Goal: Task Accomplishment & Management: Manage account settings

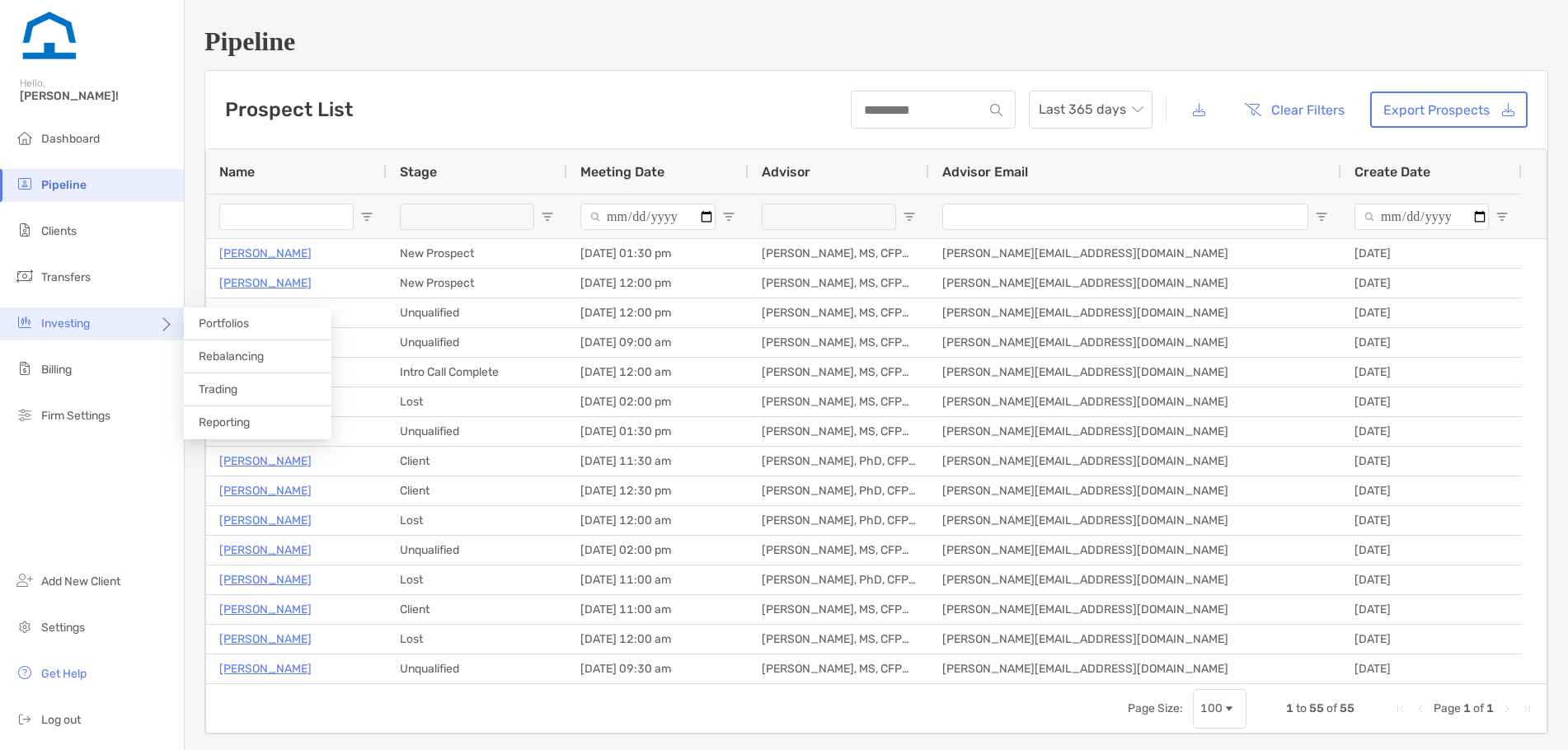
click at [160, 329] on icon at bounding box center [164, 330] width 13 height 13
click at [224, 358] on span "Rebalancing" at bounding box center [231, 357] width 65 height 14
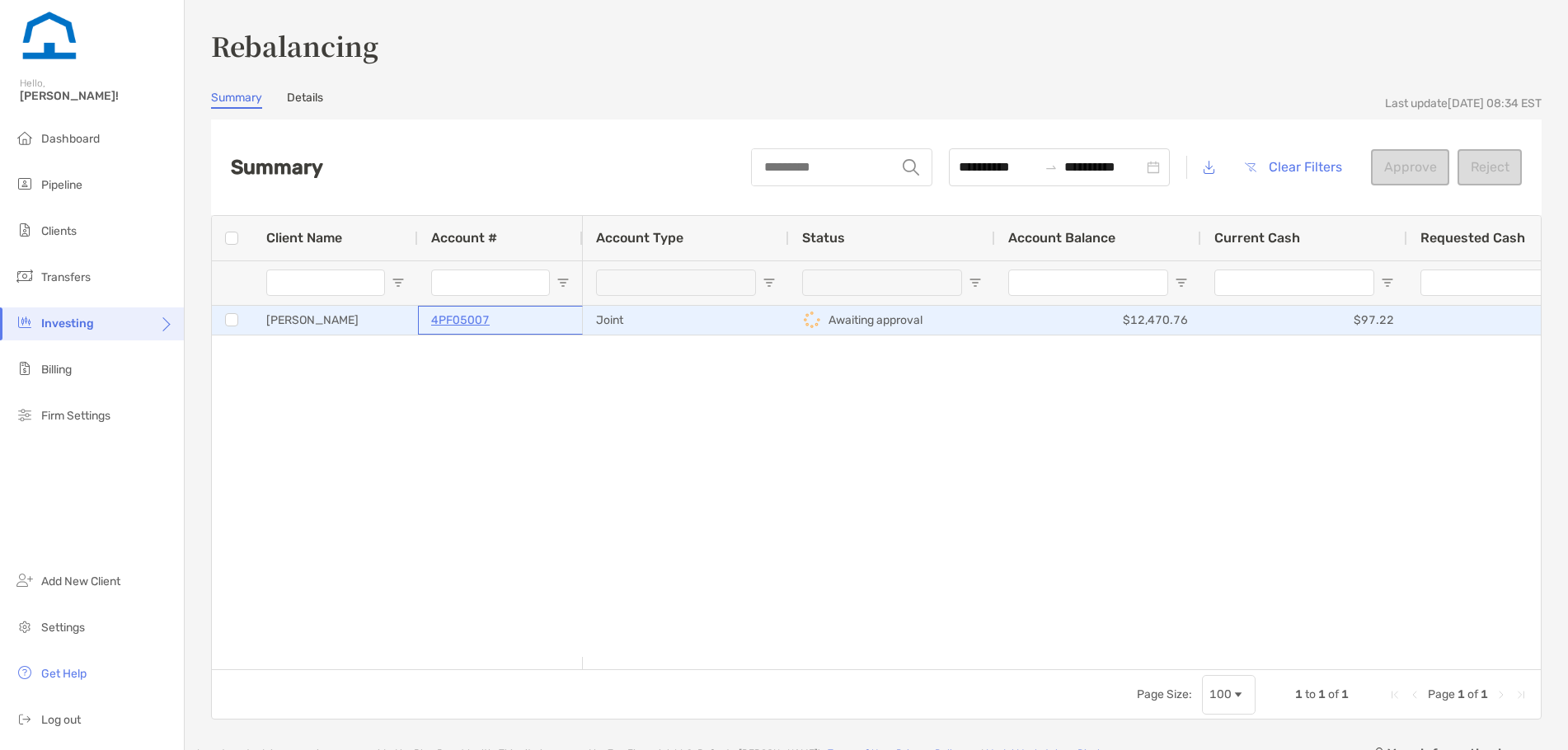
click at [520, 319] on div "4PF05007" at bounding box center [500, 320] width 138 height 27
click at [528, 318] on div "4PF05007" at bounding box center [500, 320] width 138 height 27
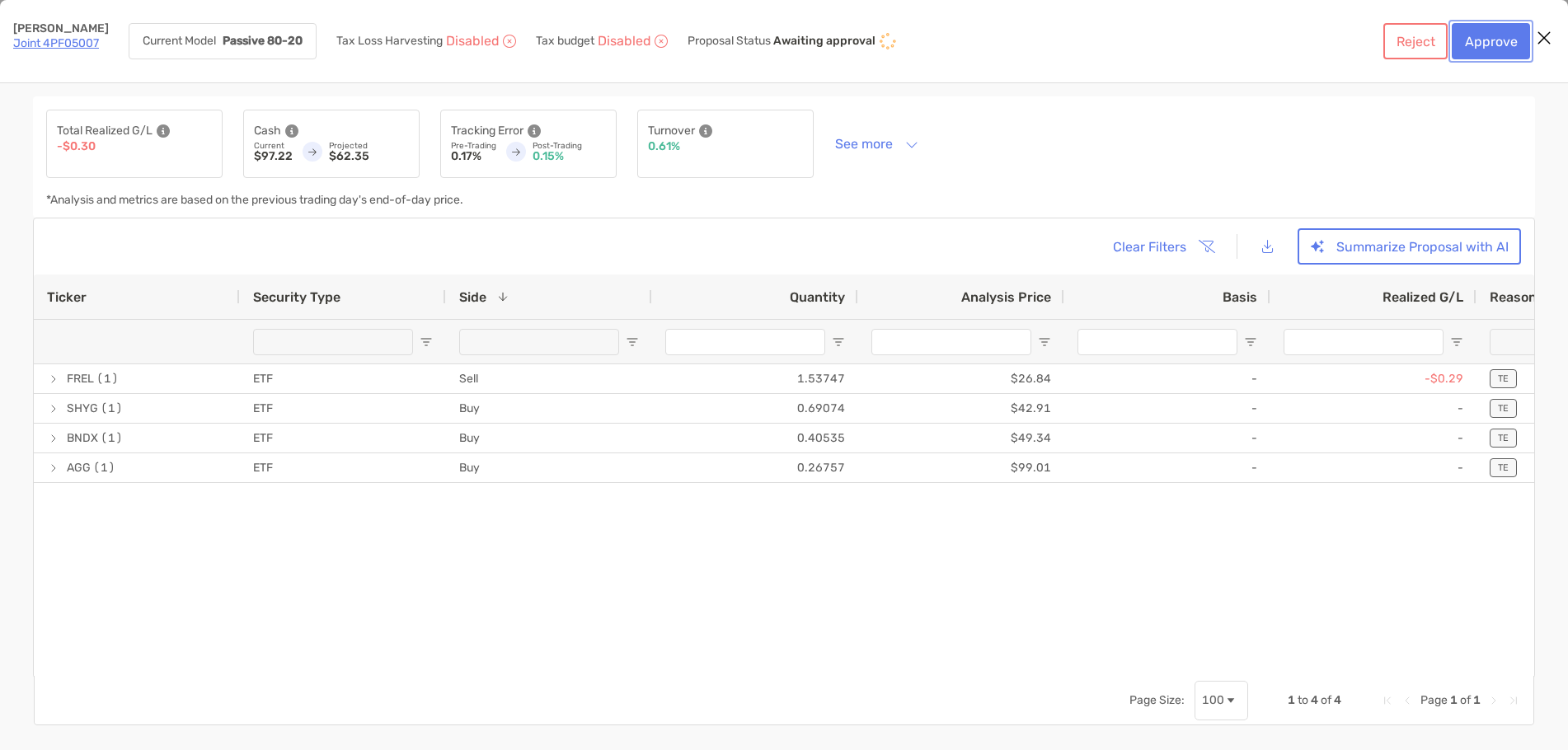
click at [1482, 45] on button "Approve" at bounding box center [1490, 41] width 79 height 36
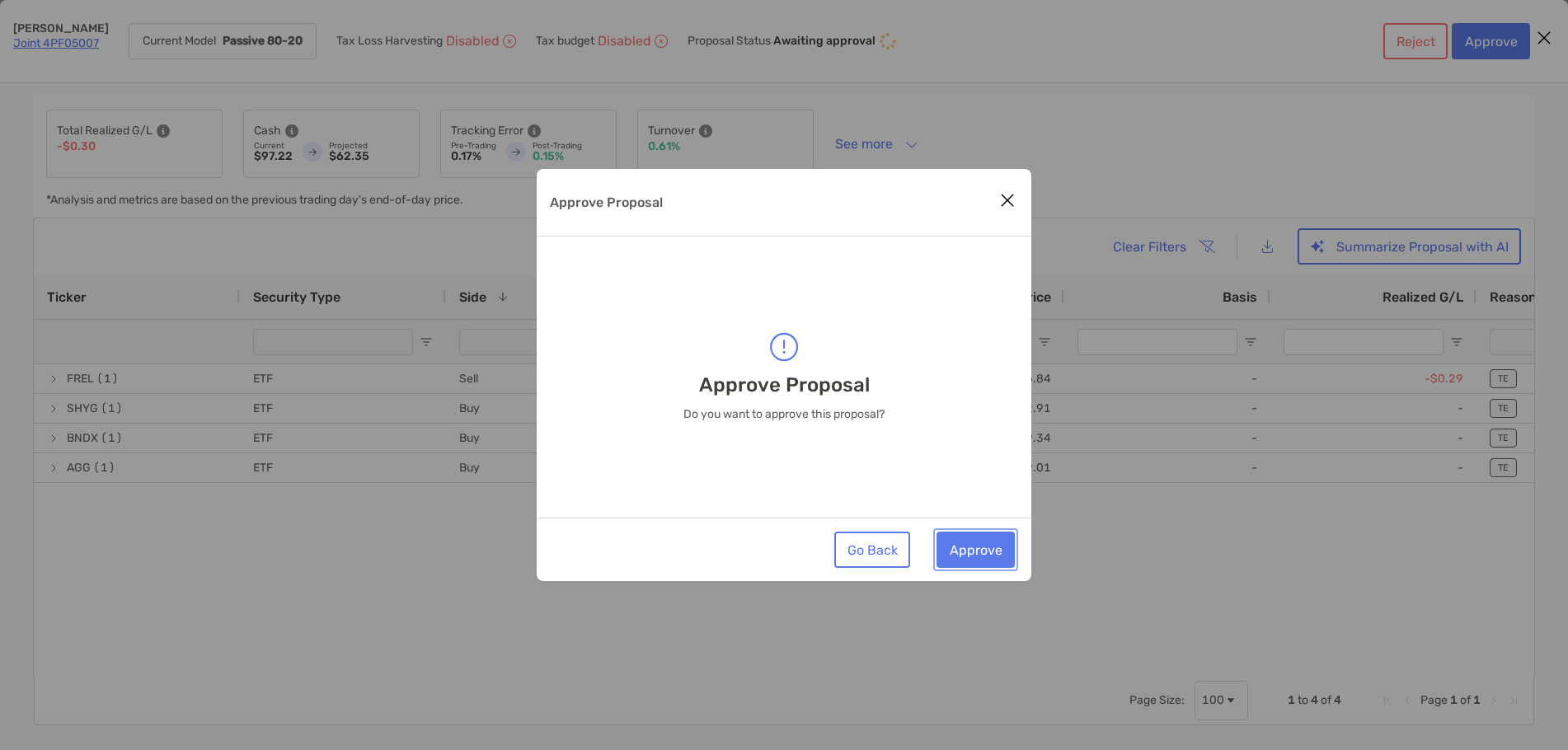
click at [988, 553] on button "Approve" at bounding box center [975, 550] width 79 height 36
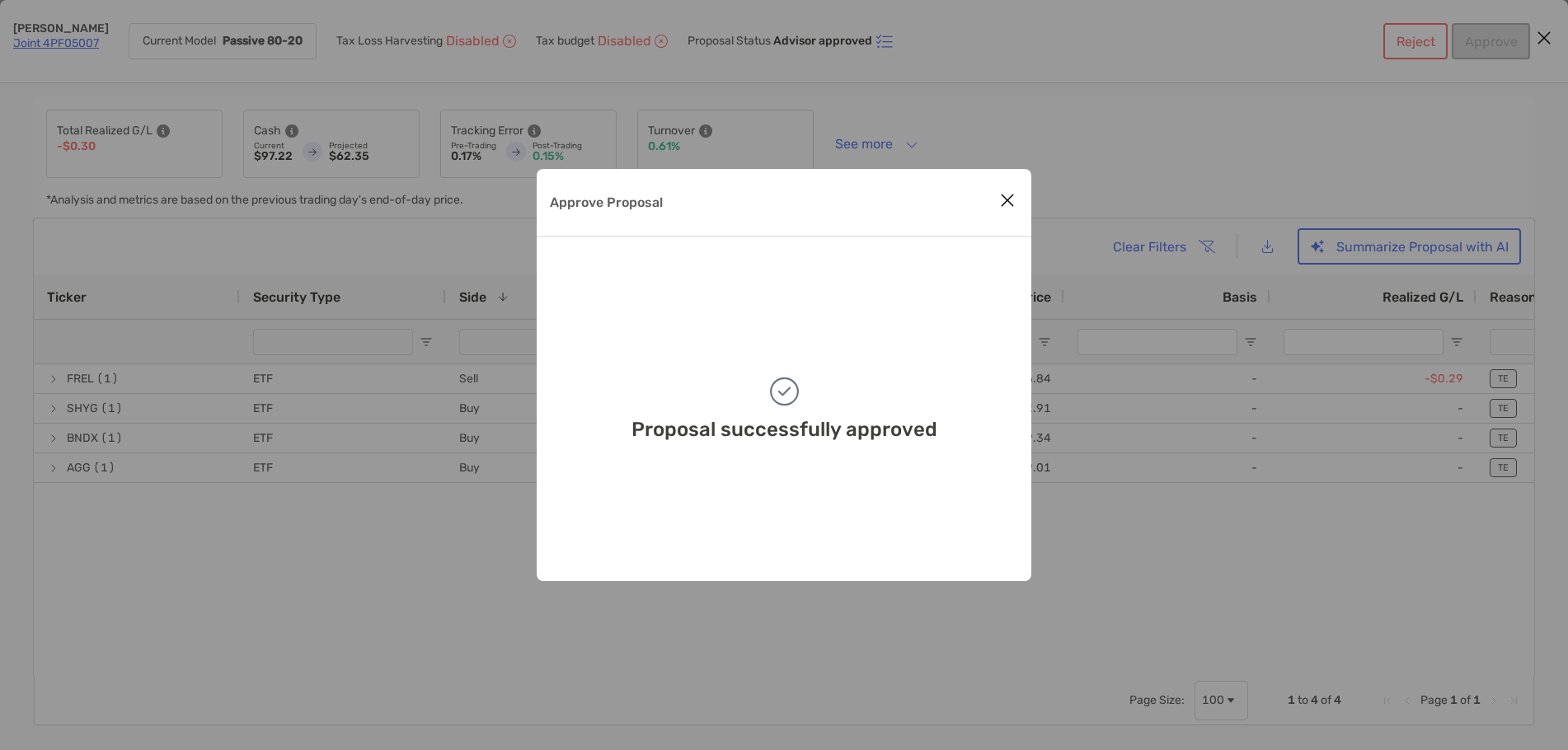
click at [997, 206] on button "Close modal" at bounding box center [1007, 200] width 25 height 25
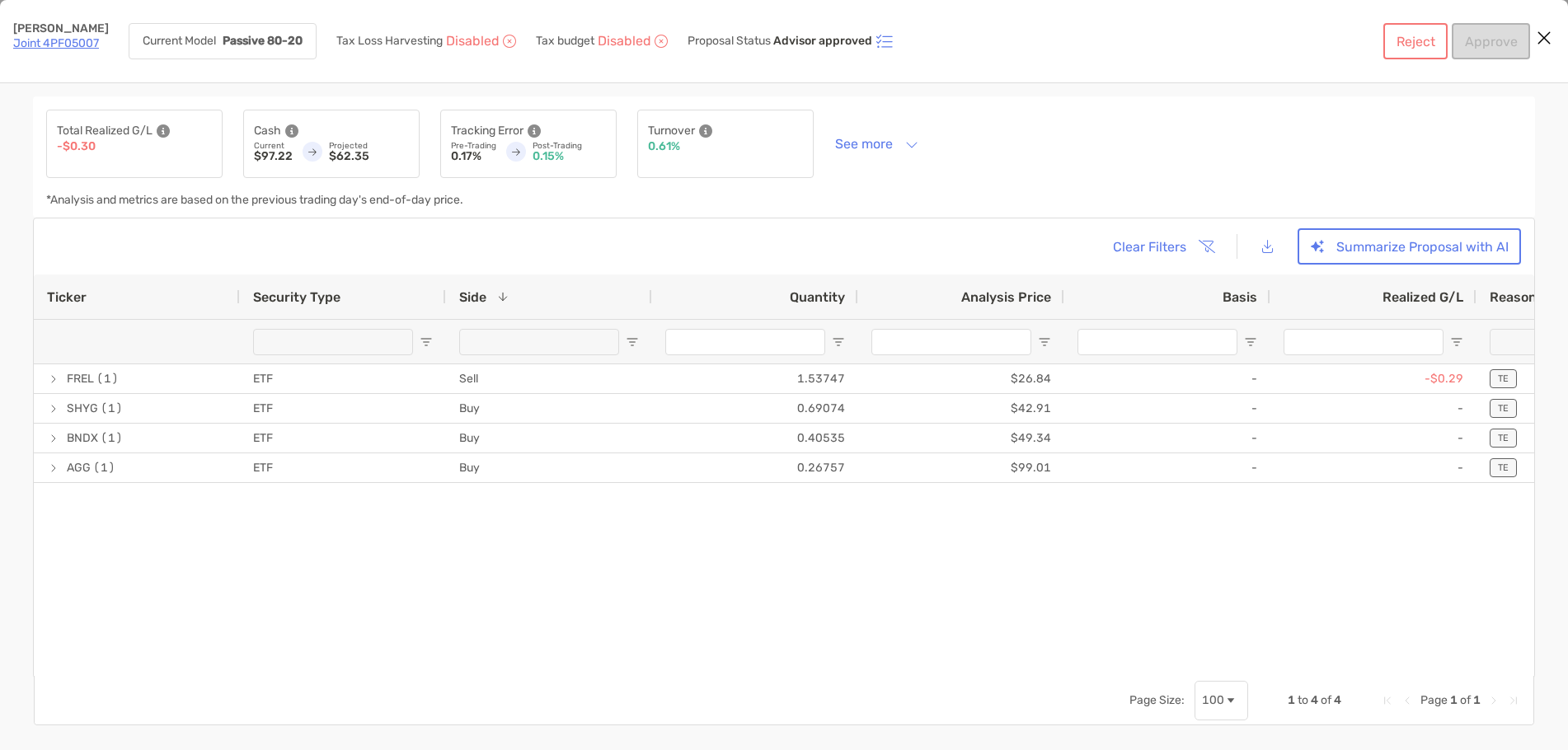
click at [1545, 40] on icon "Close modal" at bounding box center [1543, 37] width 15 height 20
